Goal: Navigation & Orientation: Find specific page/section

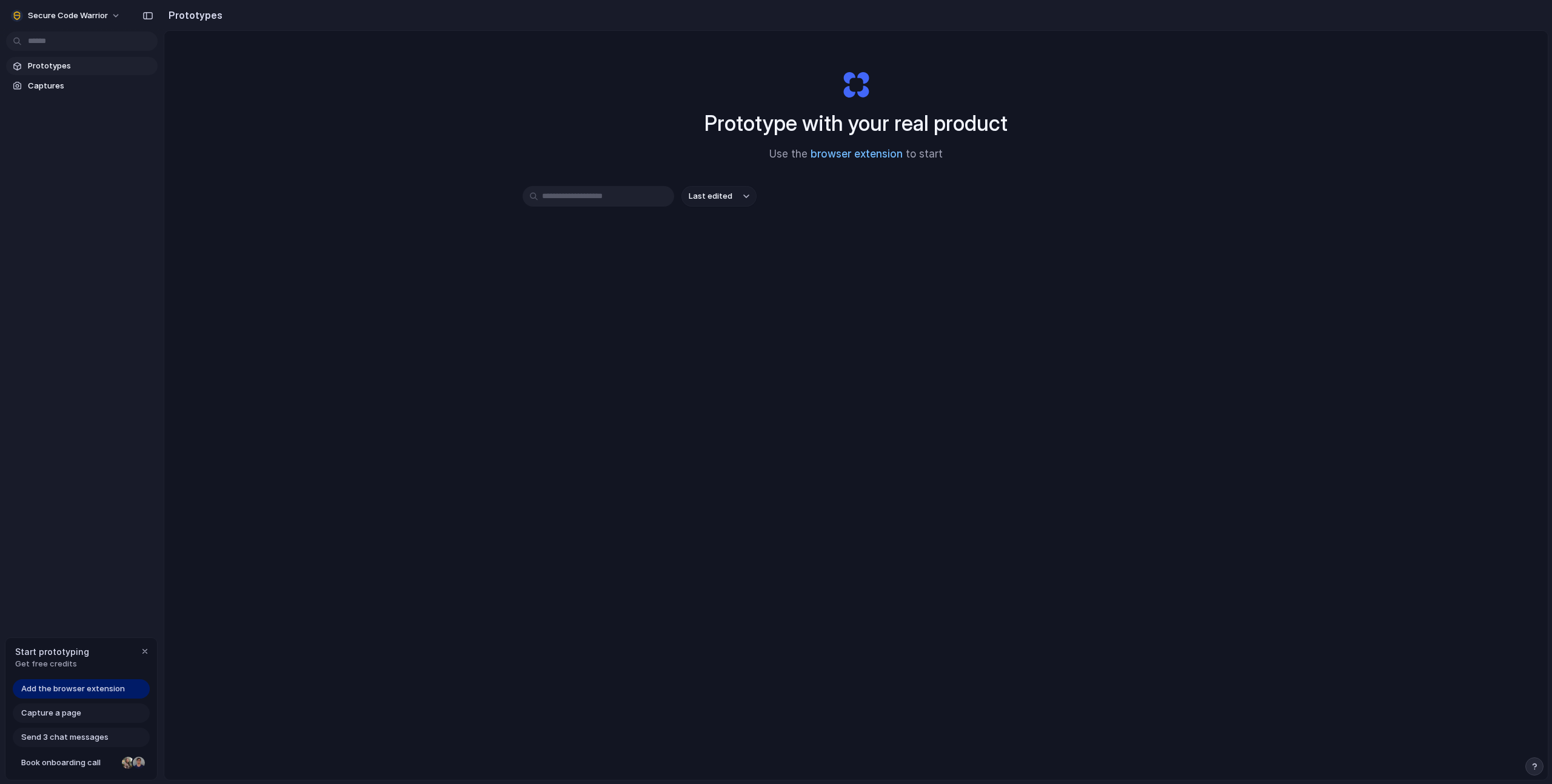
click at [832, 153] on link "browser extension" at bounding box center [856, 154] width 92 height 12
click at [82, 712] on div "Capture a page" at bounding box center [81, 713] width 137 height 20
click at [70, 715] on span "Capture a page" at bounding box center [51, 713] width 60 height 12
click at [53, 83] on span "Captures" at bounding box center [90, 85] width 125 height 12
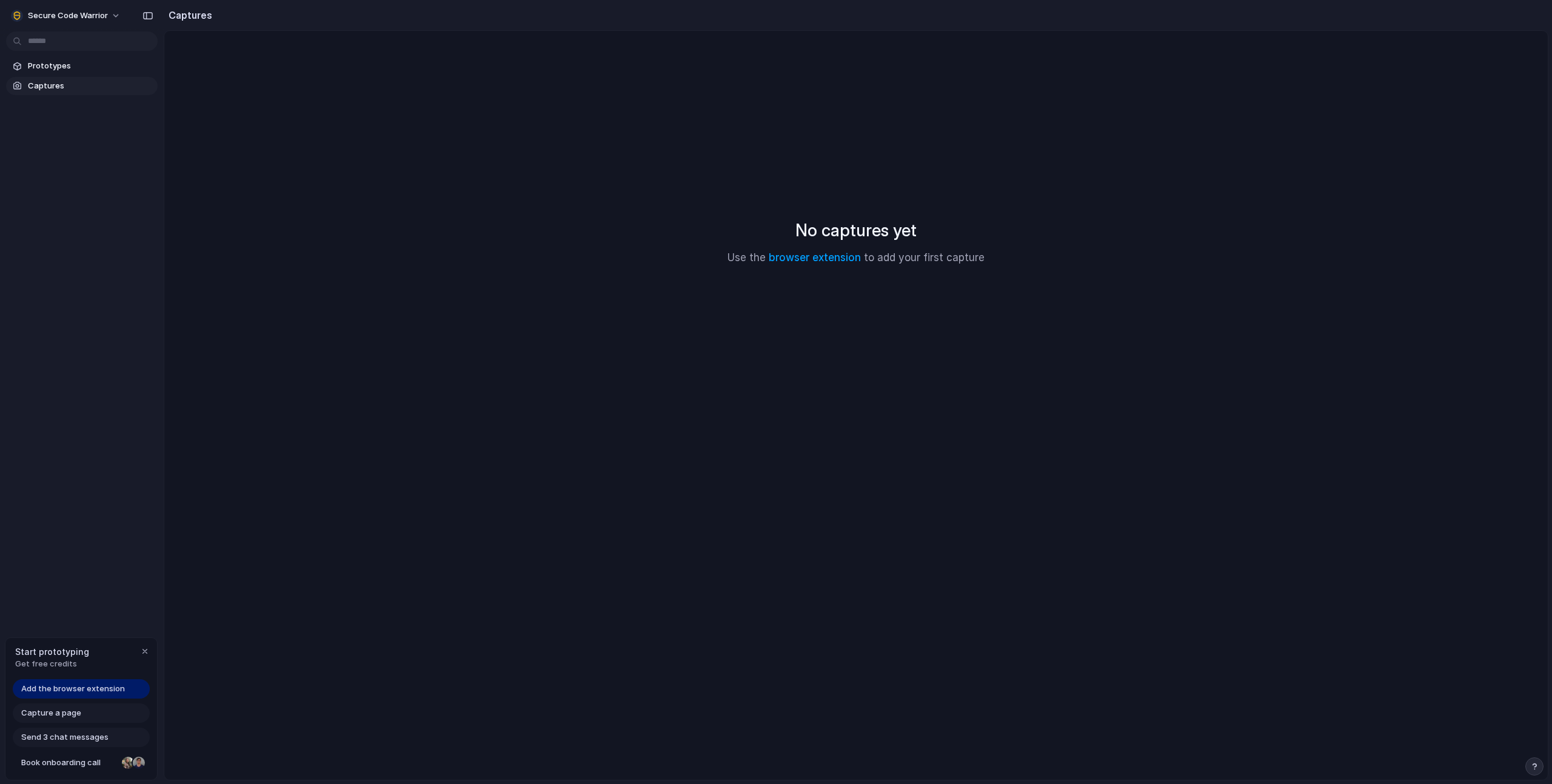
click at [89, 82] on span "Captures" at bounding box center [90, 85] width 125 height 12
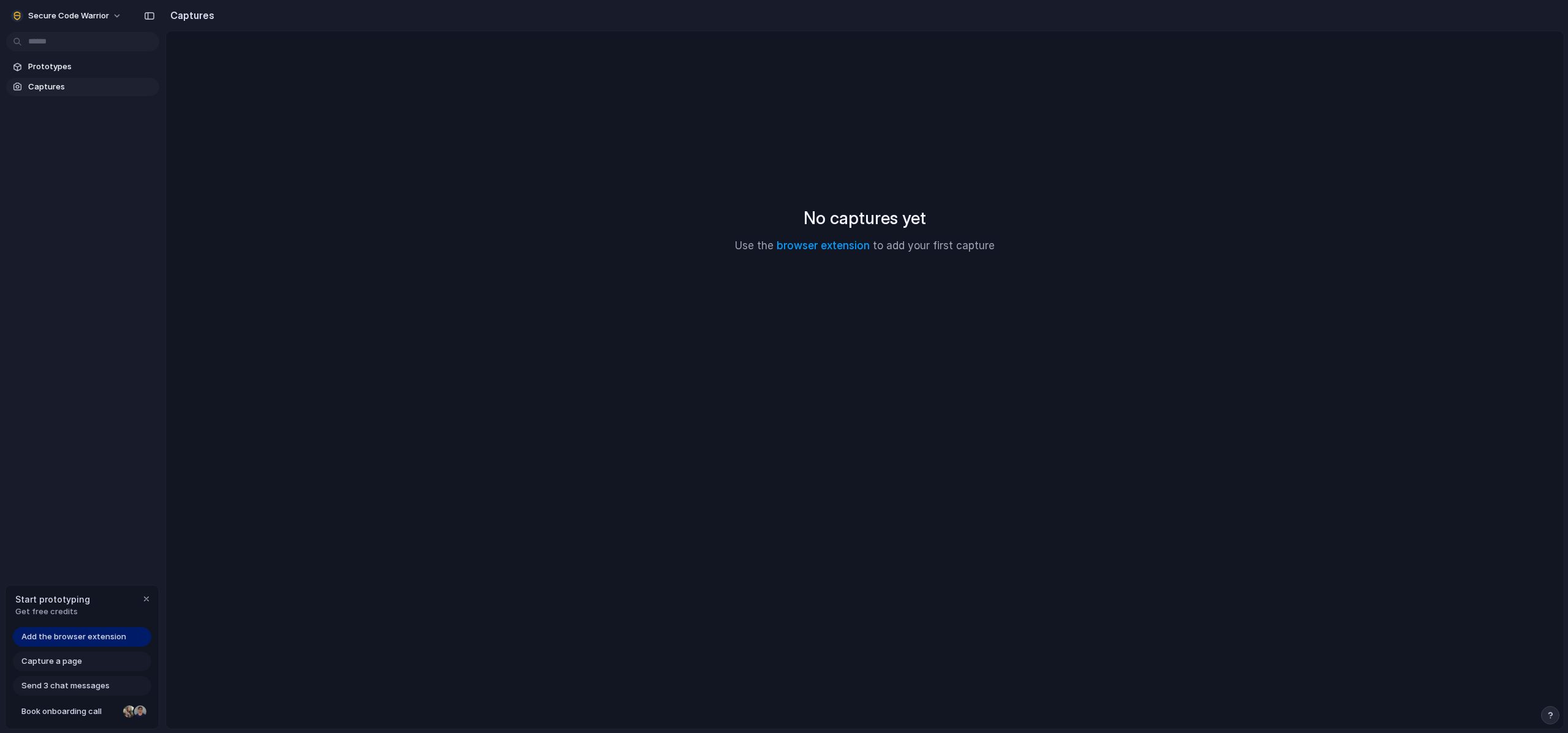
click at [980, 330] on div "No captures yet Use the browser extension to add your first capture" at bounding box center [865, 229] width 1368 height 366
